Goal: Task Accomplishment & Management: Use online tool/utility

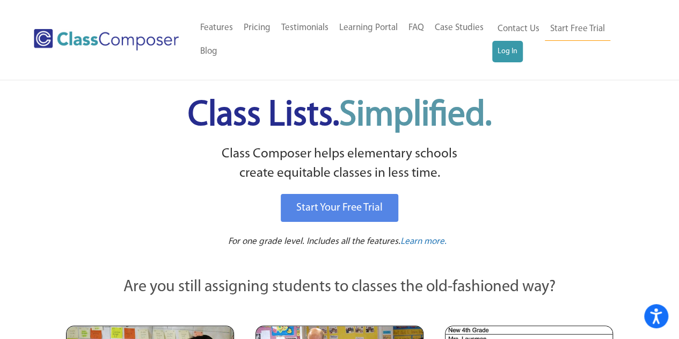
click at [503, 54] on link "Log In" at bounding box center [507, 51] width 31 height 21
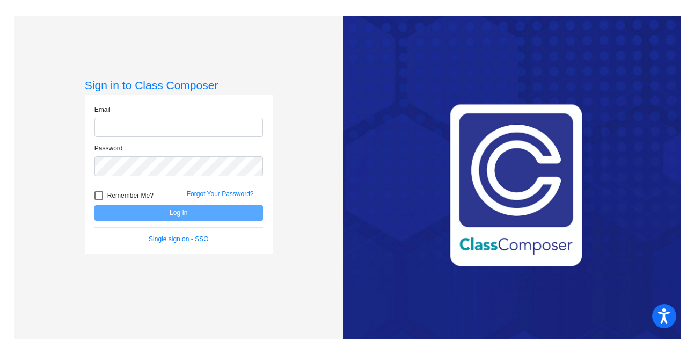
type input "[EMAIL_ADDRESS][PERSON_NAME][DOMAIN_NAME]"
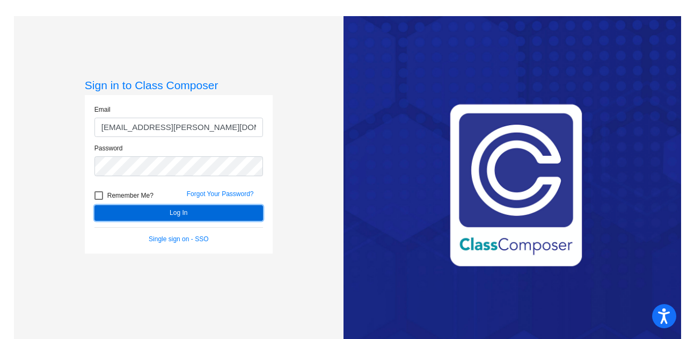
click at [181, 210] on button "Log In" at bounding box center [178, 213] width 168 height 16
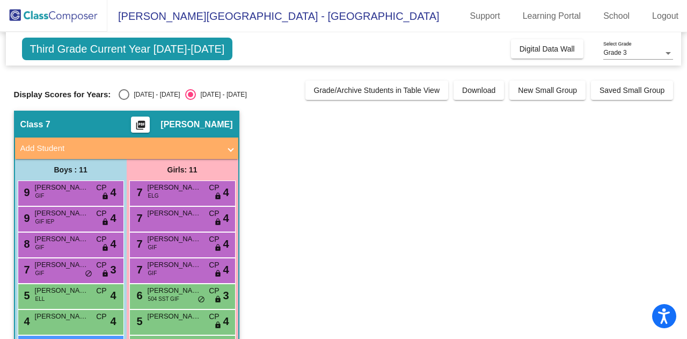
click at [124, 46] on span "Third Grade Current Year [DATE]-[DATE]" at bounding box center [127, 49] width 211 height 23
